Goal: Transaction & Acquisition: Download file/media

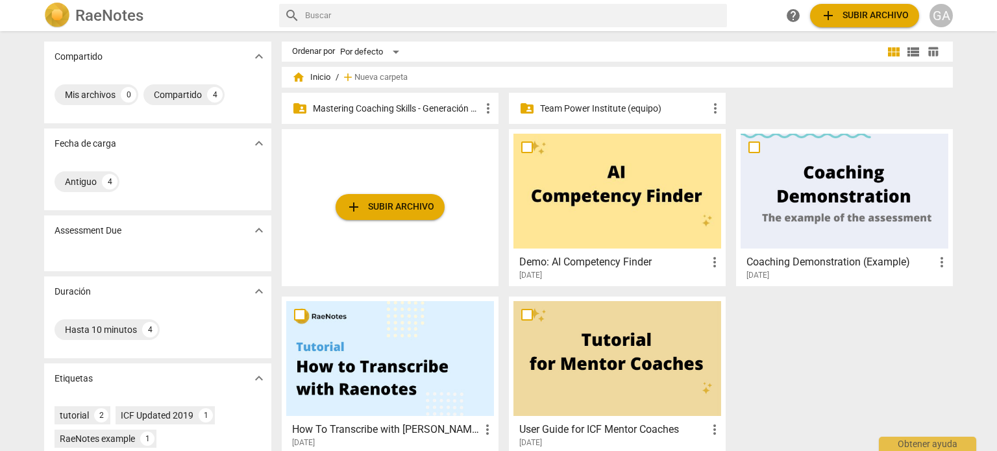
click at [377, 111] on p "Mastering Coaching Skills - Generación 31" at bounding box center [396, 109] width 167 height 14
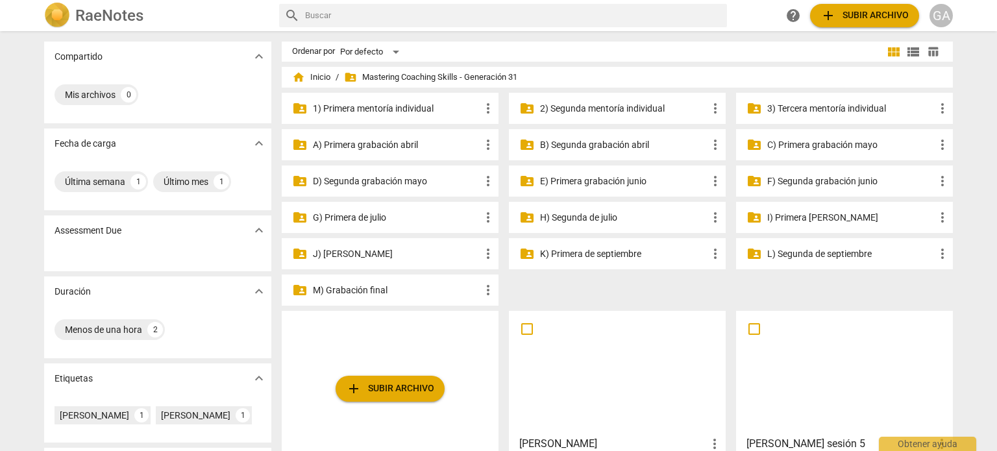
click at [339, 293] on p "M) Grabación final" at bounding box center [396, 291] width 167 height 14
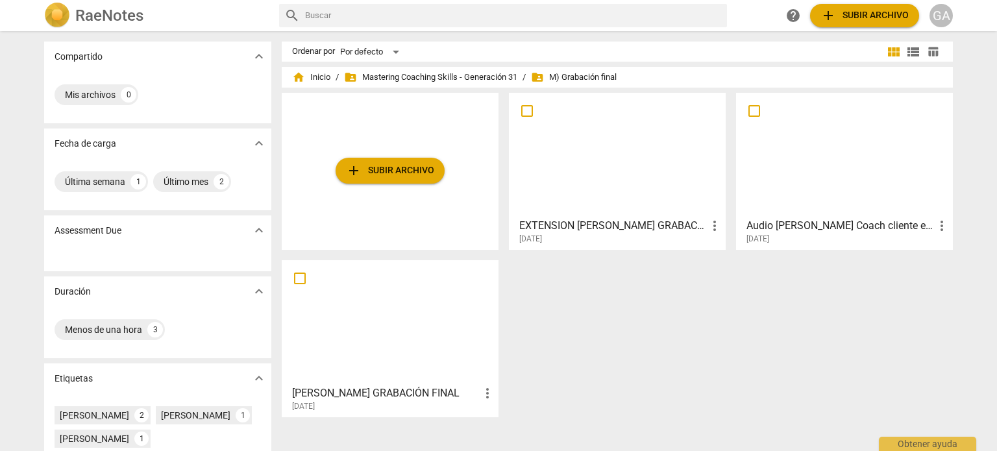
click at [599, 186] on div at bounding box center [617, 154] width 208 height 115
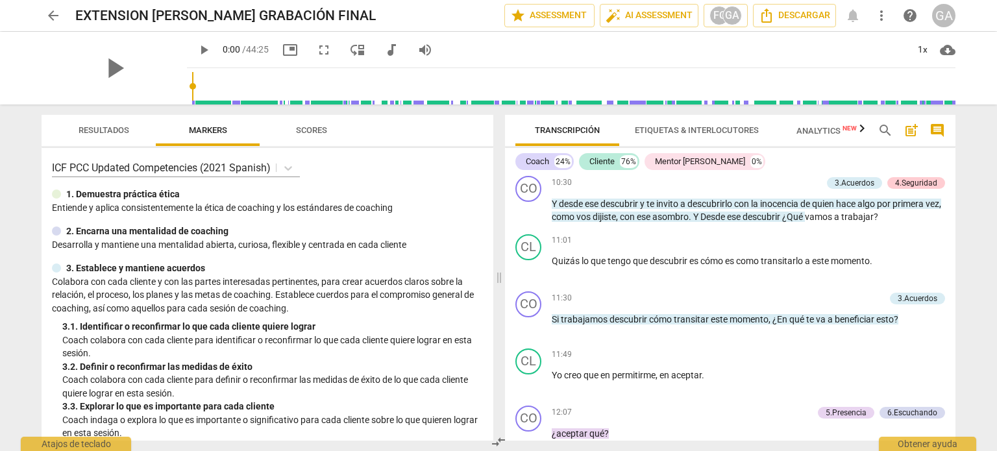
scroll to position [1377, 0]
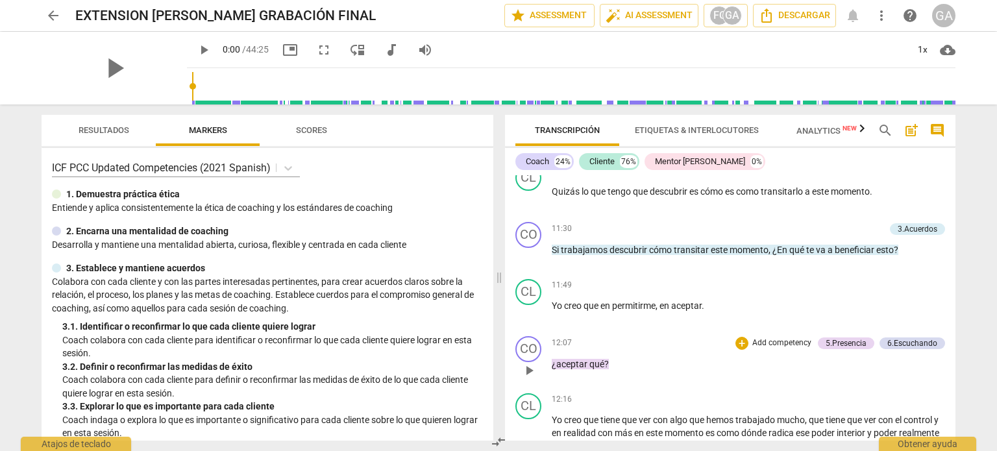
click at [529, 378] on span "play_arrow" at bounding box center [529, 371] width 16 height 16
click at [529, 378] on span "pause" at bounding box center [529, 371] width 16 height 16
type input "730"
click at [784, 349] on p "Add competency" at bounding box center [782, 343] width 62 height 12
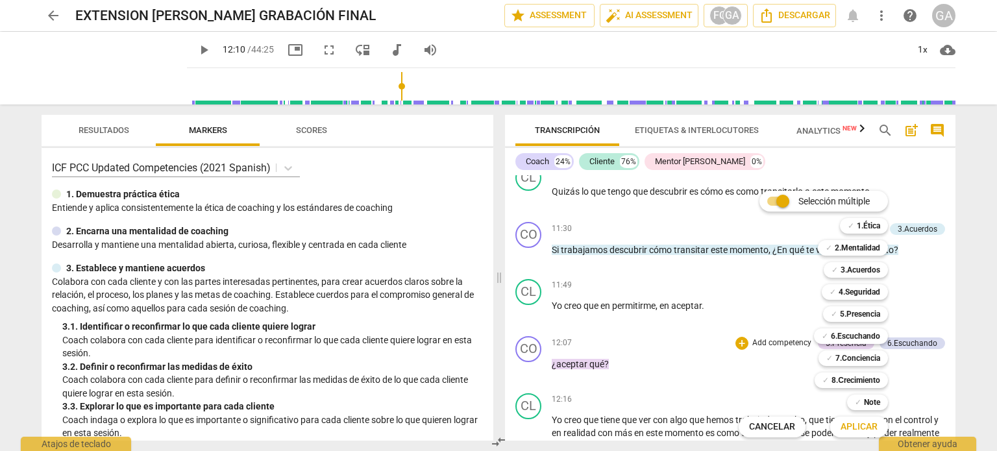
click at [685, 165] on div at bounding box center [498, 225] width 997 height 451
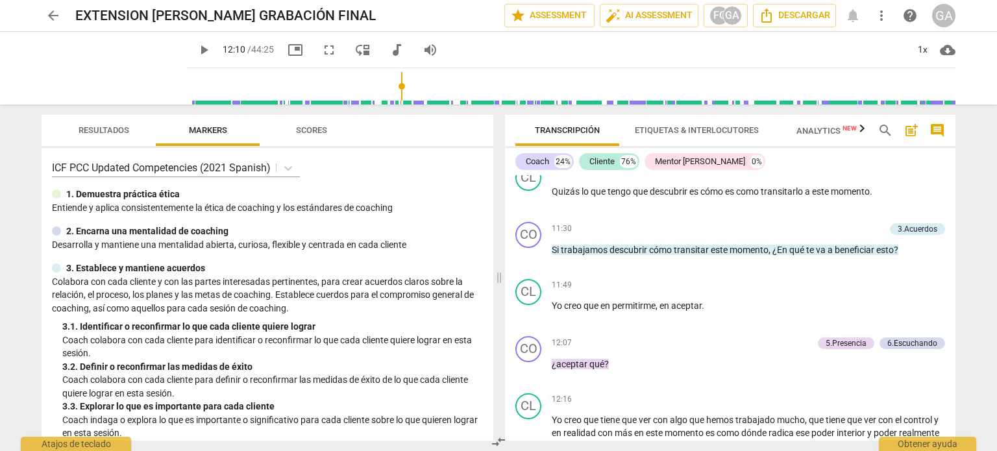
click at [676, 131] on span "Etiquetas & Interlocutores" at bounding box center [697, 130] width 124 height 10
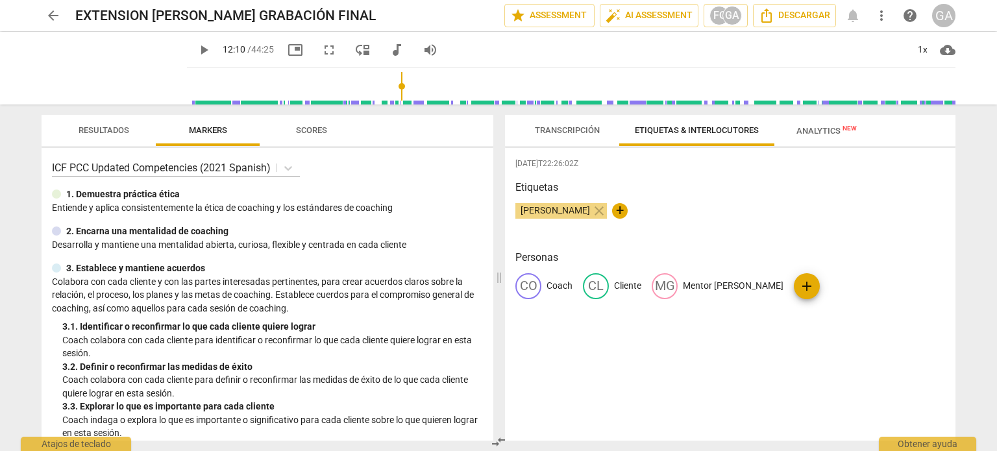
click at [730, 286] on p "Mentor [PERSON_NAME]" at bounding box center [733, 286] width 101 height 14
click at [667, 351] on div "[DATE]T22:26:02Z Etiquetas [PERSON_NAME] close + Personas CO Coach CL Cliente e…" at bounding box center [730, 294] width 450 height 293
click at [568, 135] on span "Transcripción" at bounding box center [567, 131] width 96 height 18
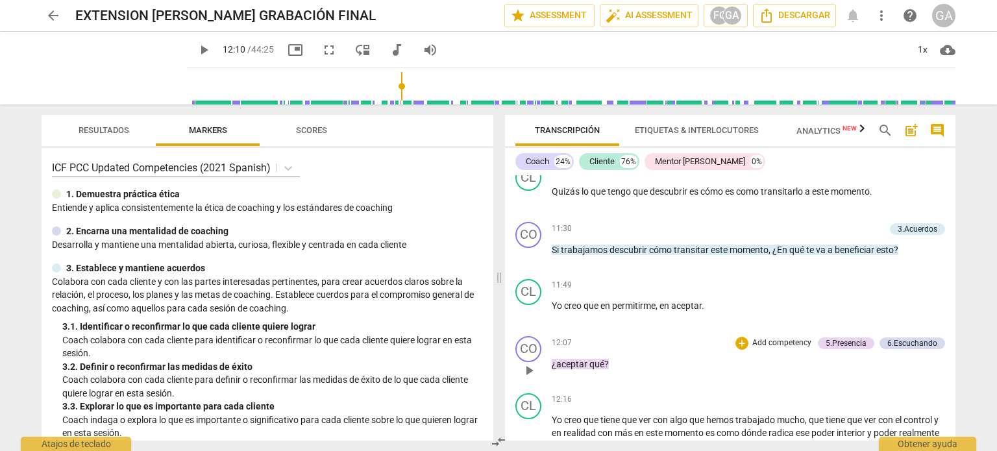
click at [762, 345] on p "Add competency" at bounding box center [782, 343] width 62 height 12
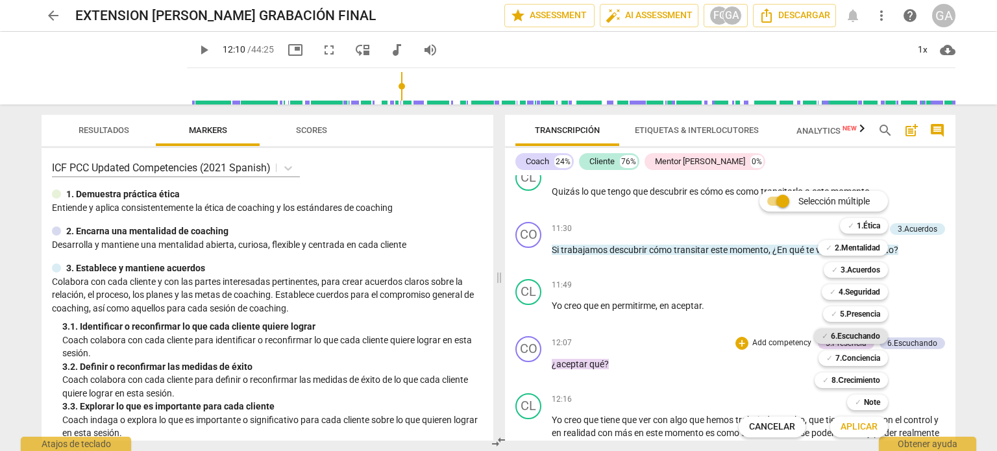
click at [862, 335] on b "6.Escuchando" at bounding box center [854, 336] width 49 height 16
click at [847, 424] on span "Aplicar" at bounding box center [858, 426] width 37 height 13
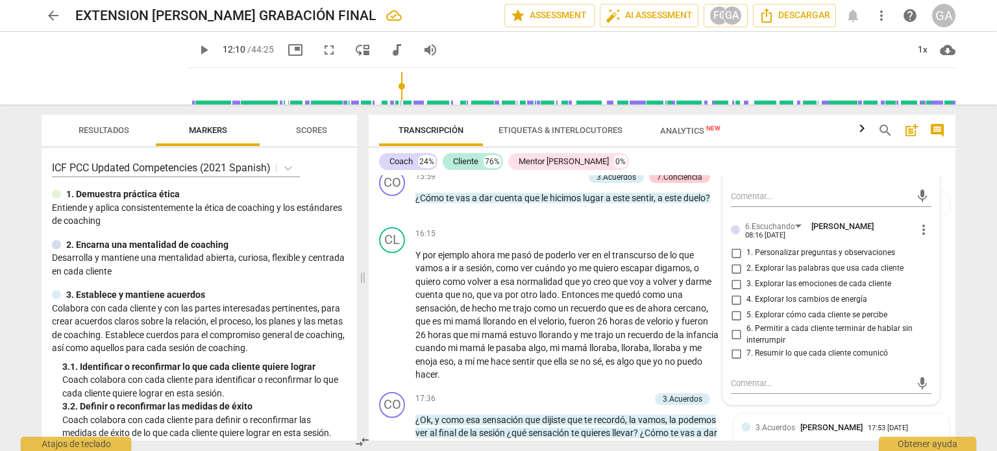
scroll to position [2214, 0]
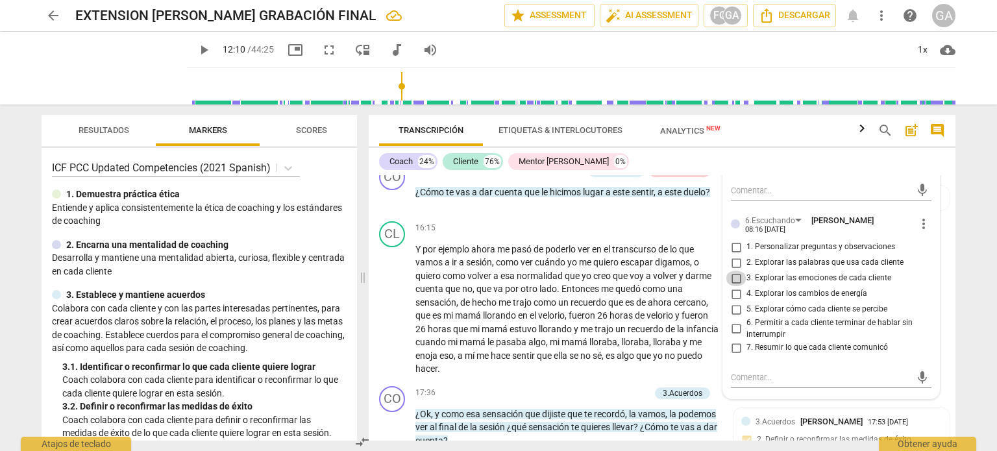
click at [734, 285] on input "3. Explorar las emociones de cada cliente" at bounding box center [735, 279] width 21 height 16
checkbox input "true"
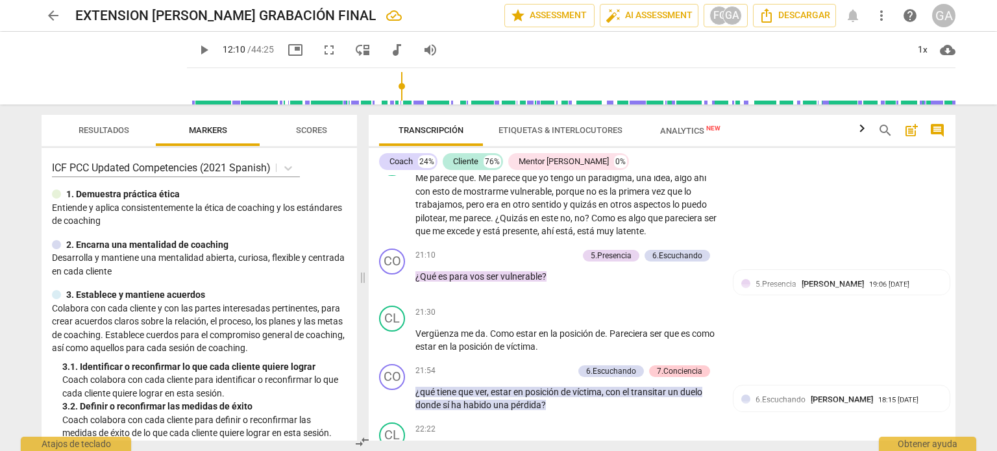
scroll to position [2993, 0]
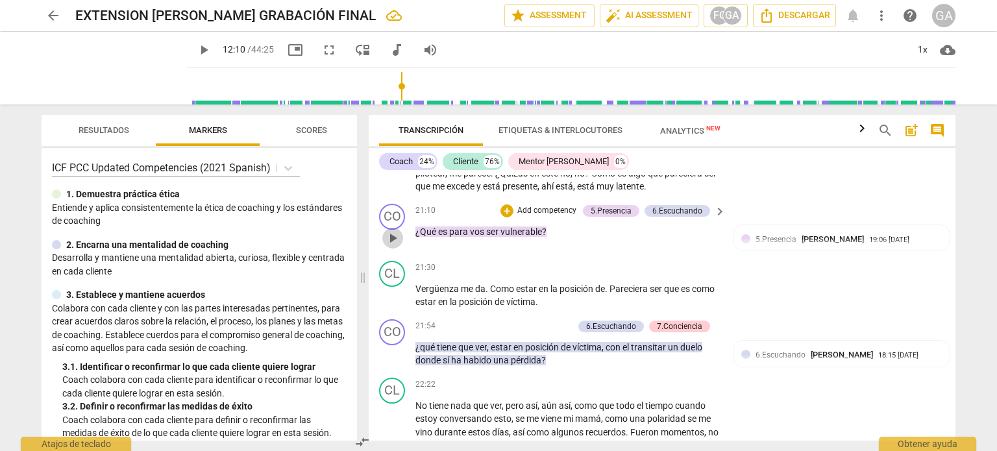
click at [390, 233] on span "play_arrow" at bounding box center [393, 238] width 16 height 16
click at [390, 233] on span "pause" at bounding box center [393, 238] width 16 height 16
type input "1276"
click at [536, 205] on p "Add competency" at bounding box center [547, 211] width 62 height 12
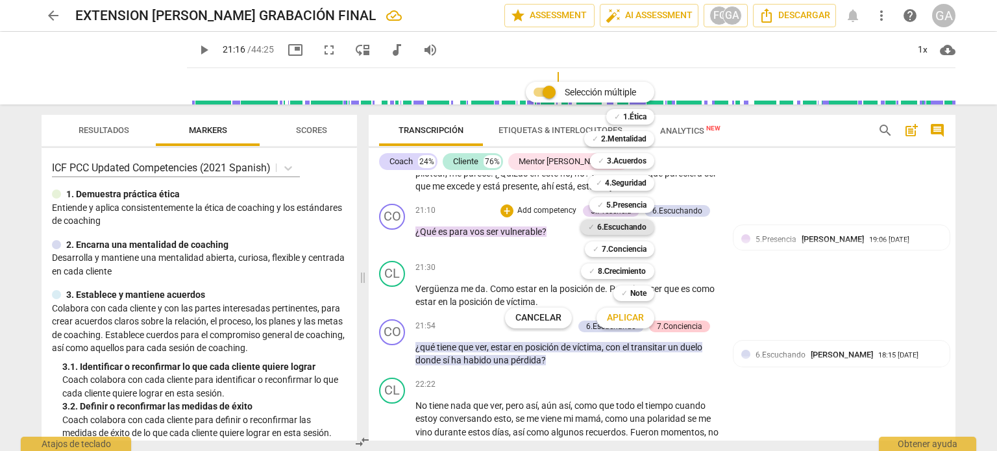
click at [628, 226] on b "6.Escuchando" at bounding box center [621, 227] width 49 height 16
click at [626, 317] on span "Aplicar" at bounding box center [625, 317] width 37 height 13
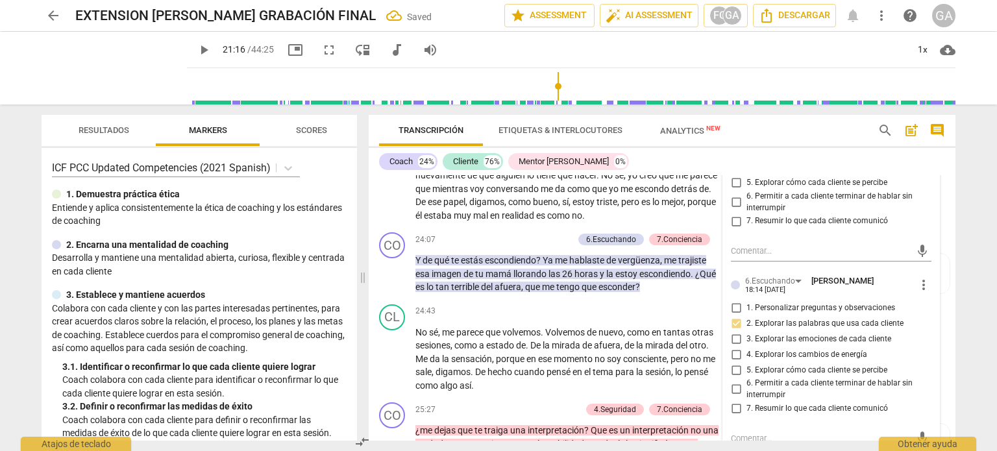
scroll to position [3317, 0]
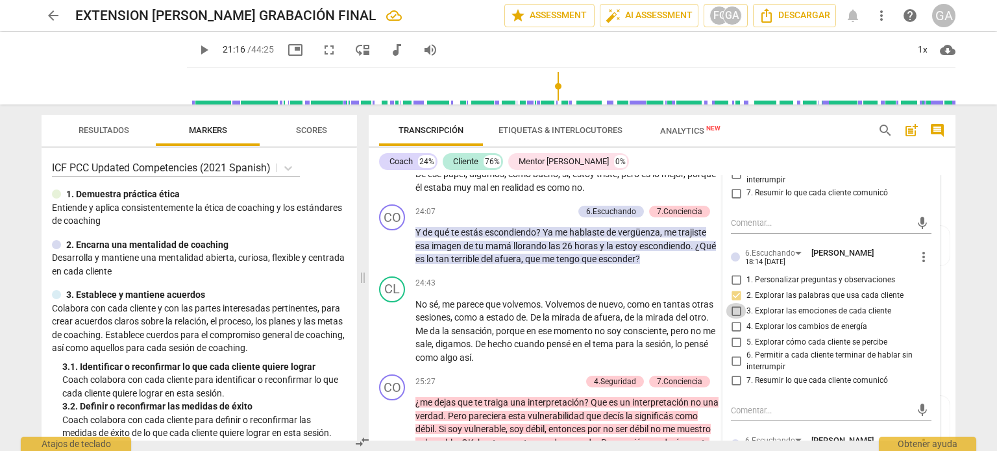
click at [732, 313] on input "3. Explorar las emociones de cada cliente" at bounding box center [735, 311] width 21 height 16
checkbox input "true"
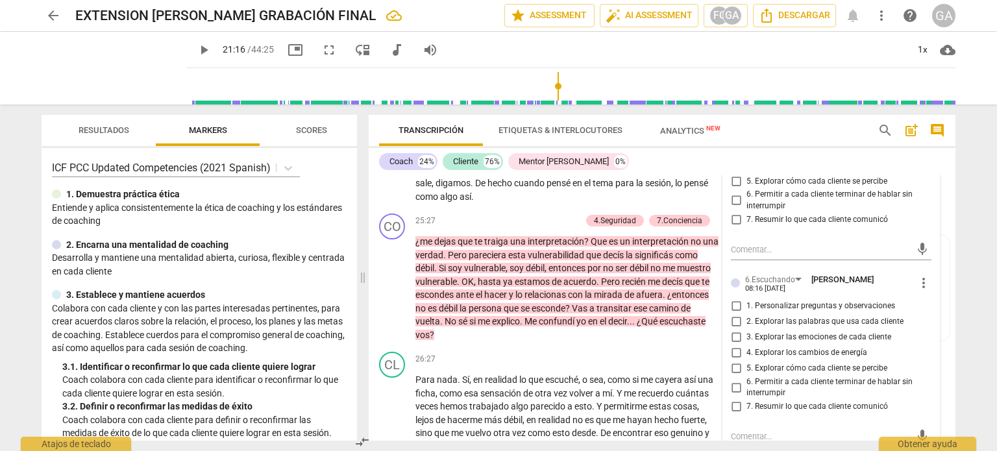
scroll to position [3512, 0]
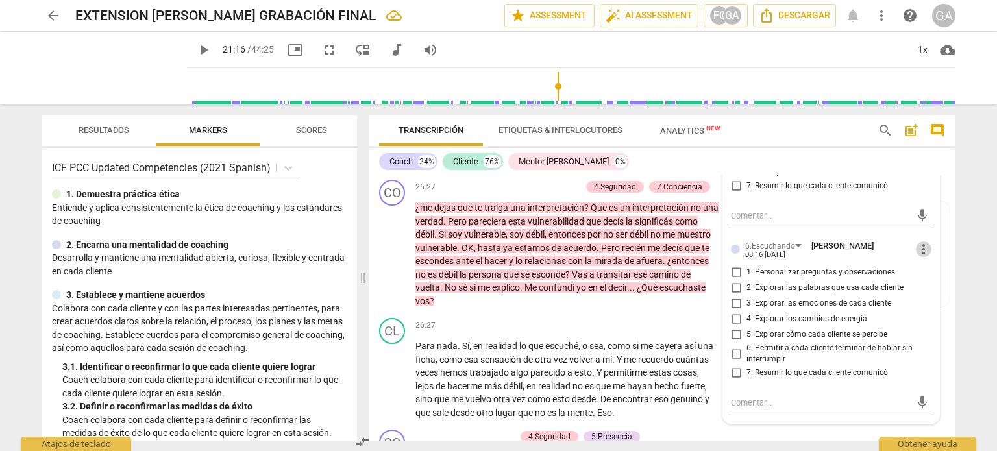
click at [915, 254] on span "more_vert" at bounding box center [923, 249] width 16 height 16
click at [930, 274] on li "Borrar" at bounding box center [934, 273] width 45 height 25
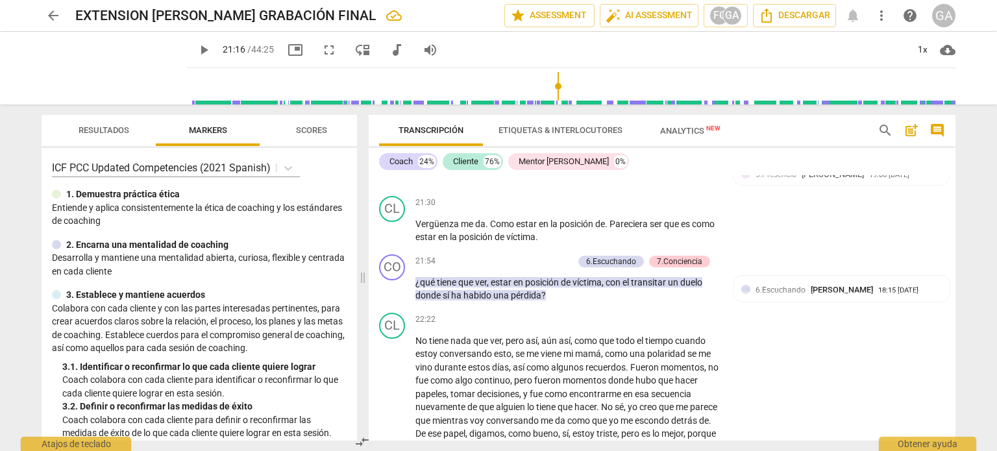
scroll to position [3188, 0]
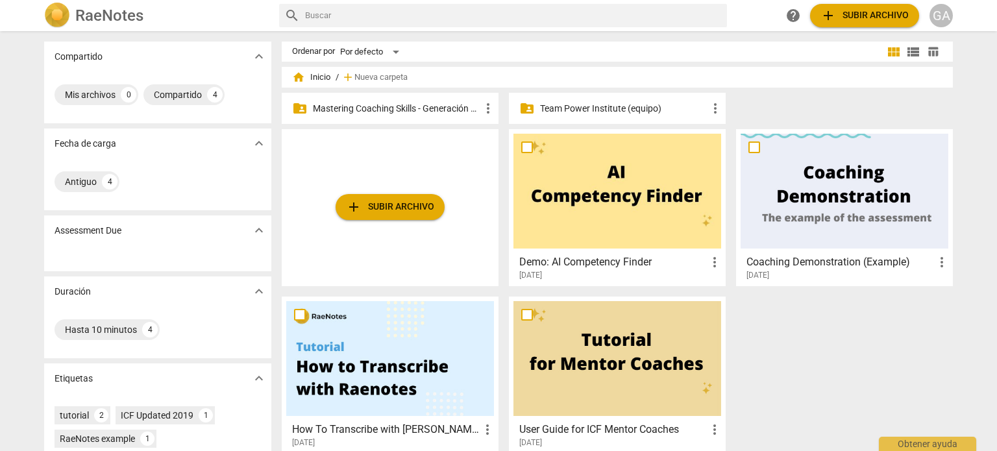
click at [376, 107] on p "Mastering Coaching Skills - Generación 31" at bounding box center [396, 109] width 167 height 14
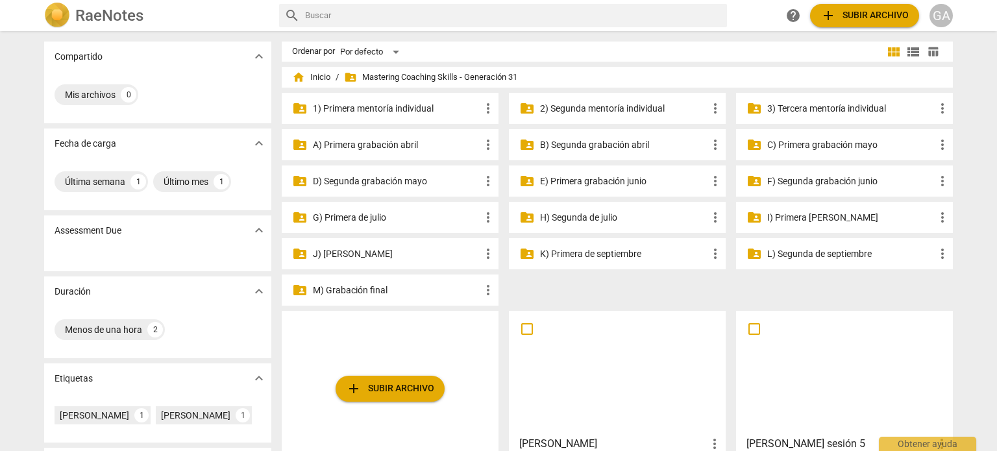
click at [361, 284] on p "M) Grabación final" at bounding box center [396, 291] width 167 height 14
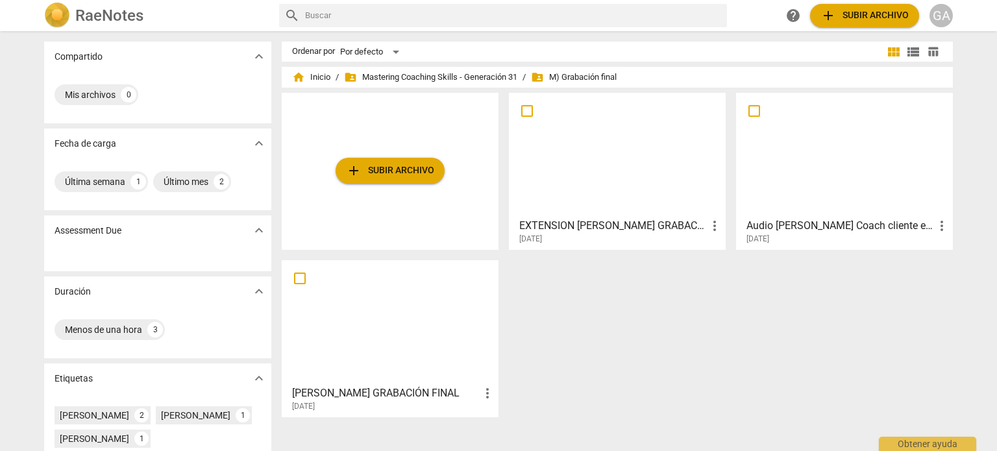
click at [625, 176] on div at bounding box center [617, 154] width 208 height 115
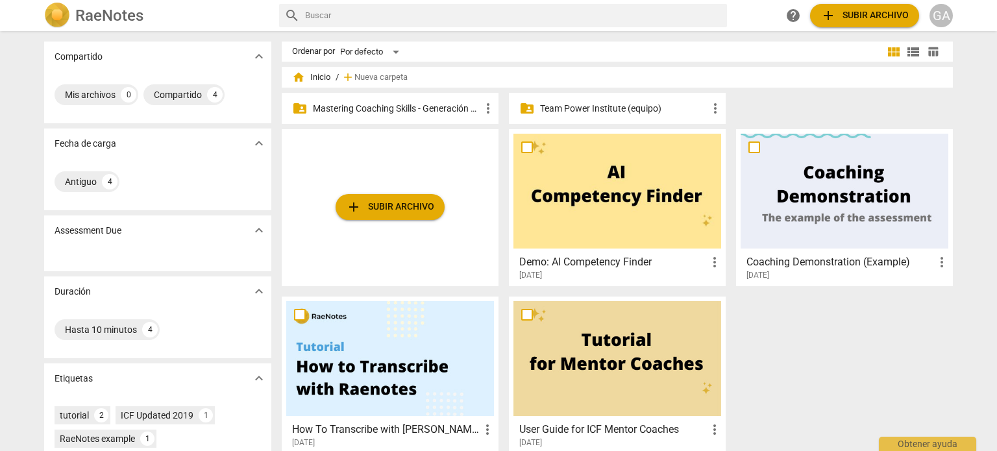
click at [380, 106] on p "Mastering Coaching Skills - Generación 31" at bounding box center [396, 109] width 167 height 14
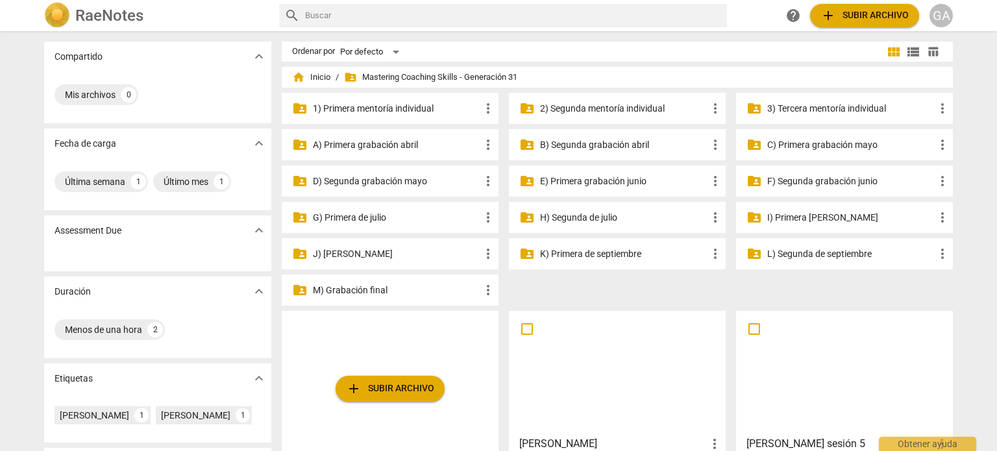
click at [805, 220] on p "I) Primera [PERSON_NAME]" at bounding box center [850, 218] width 167 height 14
click at [572, 217] on p "H) Segunda de julio" at bounding box center [623, 218] width 167 height 14
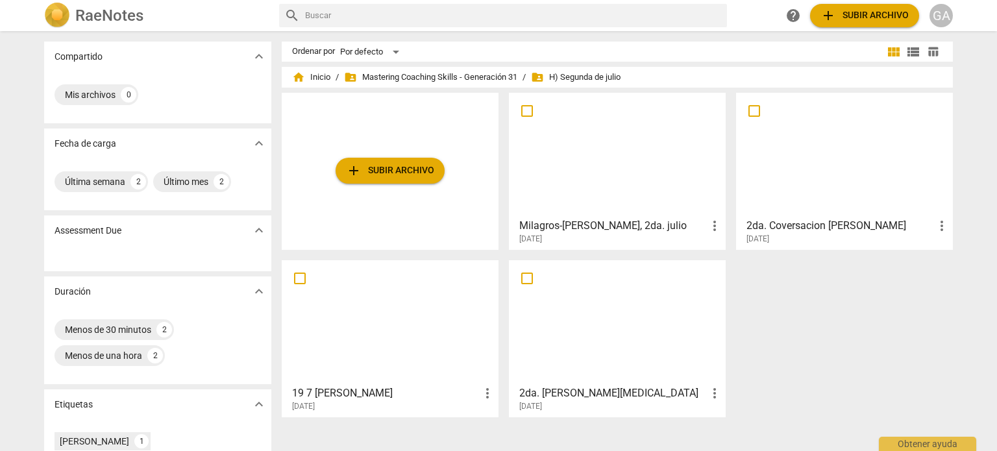
scroll to position [65, 0]
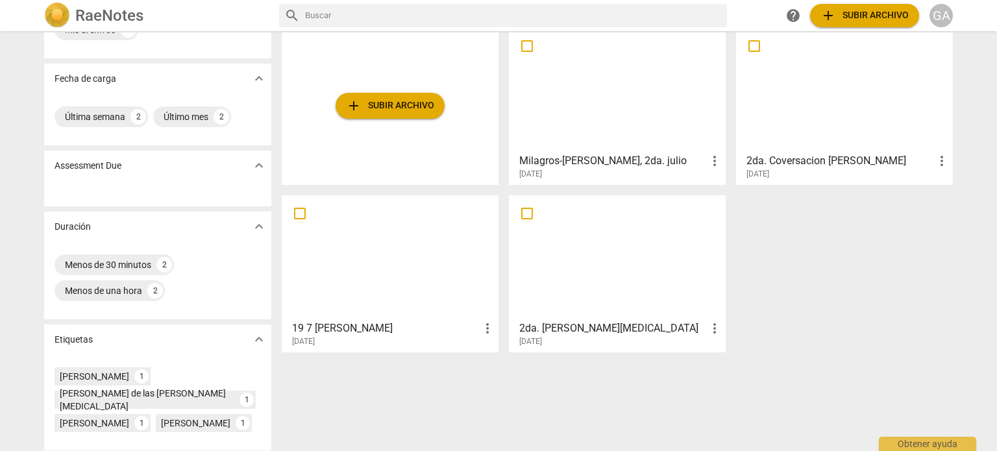
click at [839, 125] on div at bounding box center [844, 89] width 208 height 115
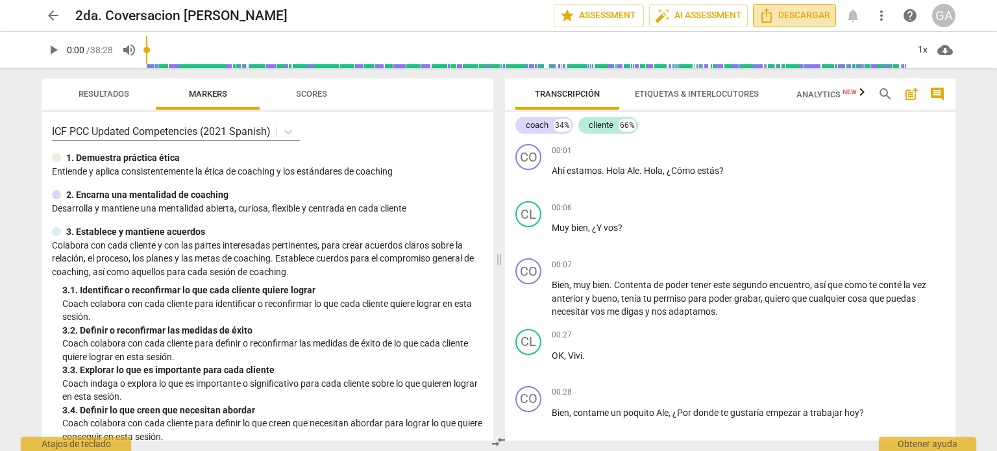
click at [797, 16] on span "Descargar" at bounding box center [793, 16] width 71 height 16
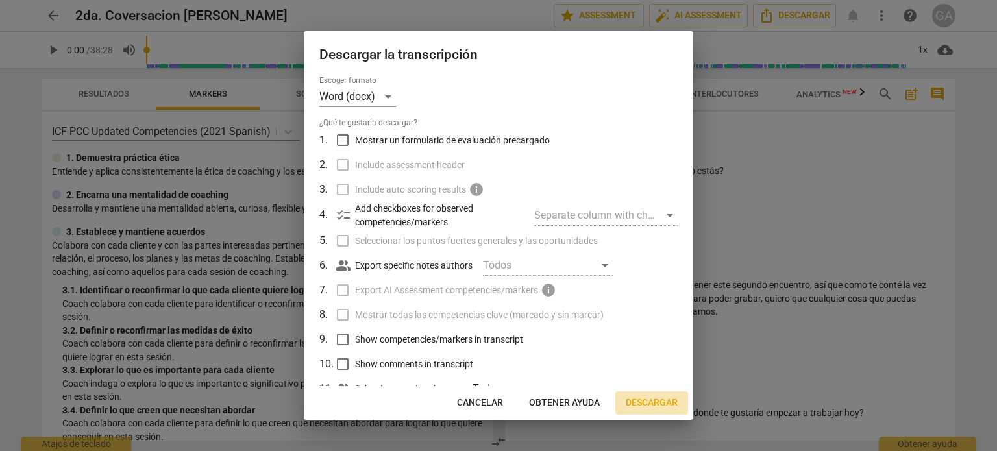
click at [657, 402] on span "Descargar" at bounding box center [651, 402] width 52 height 13
